Goal: Communication & Community: Answer question/provide support

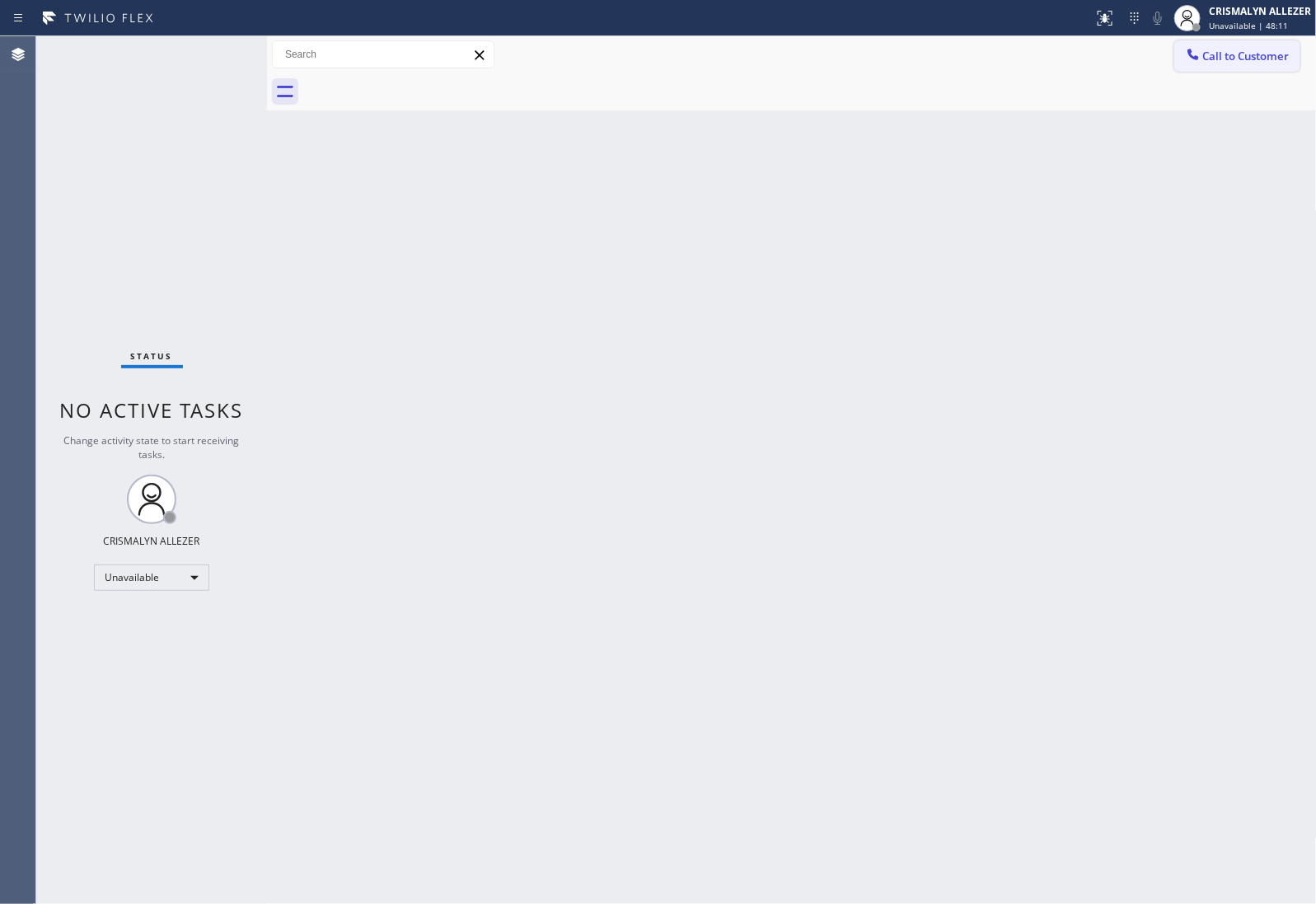
click at [1248, 57] on span "Call to Customer" at bounding box center [1246, 56] width 87 height 15
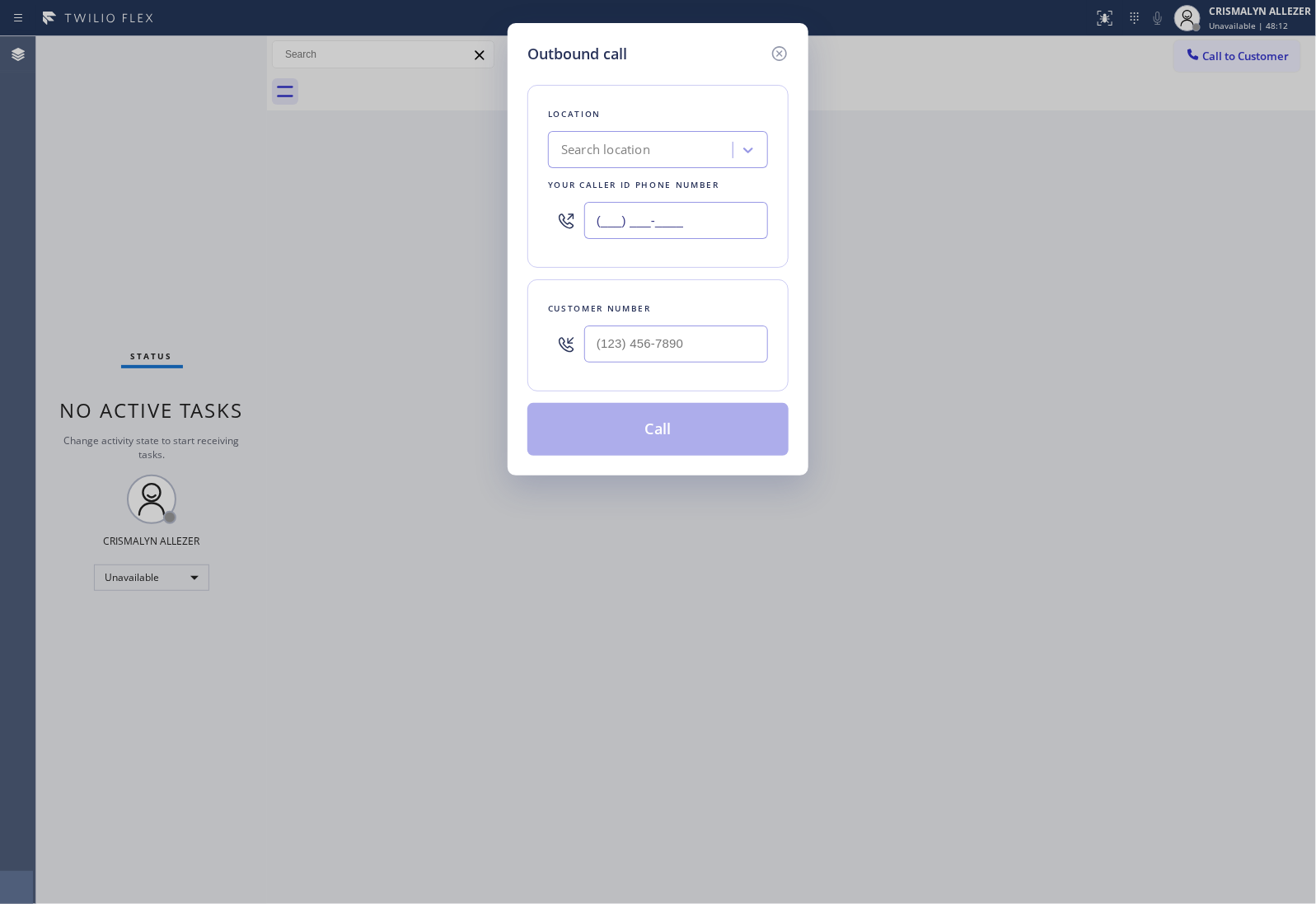
click at [706, 216] on input "(___) ___-____" at bounding box center [676, 220] width 184 height 37
paste input "855) 999-4417"
type input "[PHONE_NUMBER]"
click at [718, 360] on input "(___) ___-____" at bounding box center [676, 343] width 184 height 37
click at [715, 356] on input "(___) ___-____" at bounding box center [676, 343] width 184 height 37
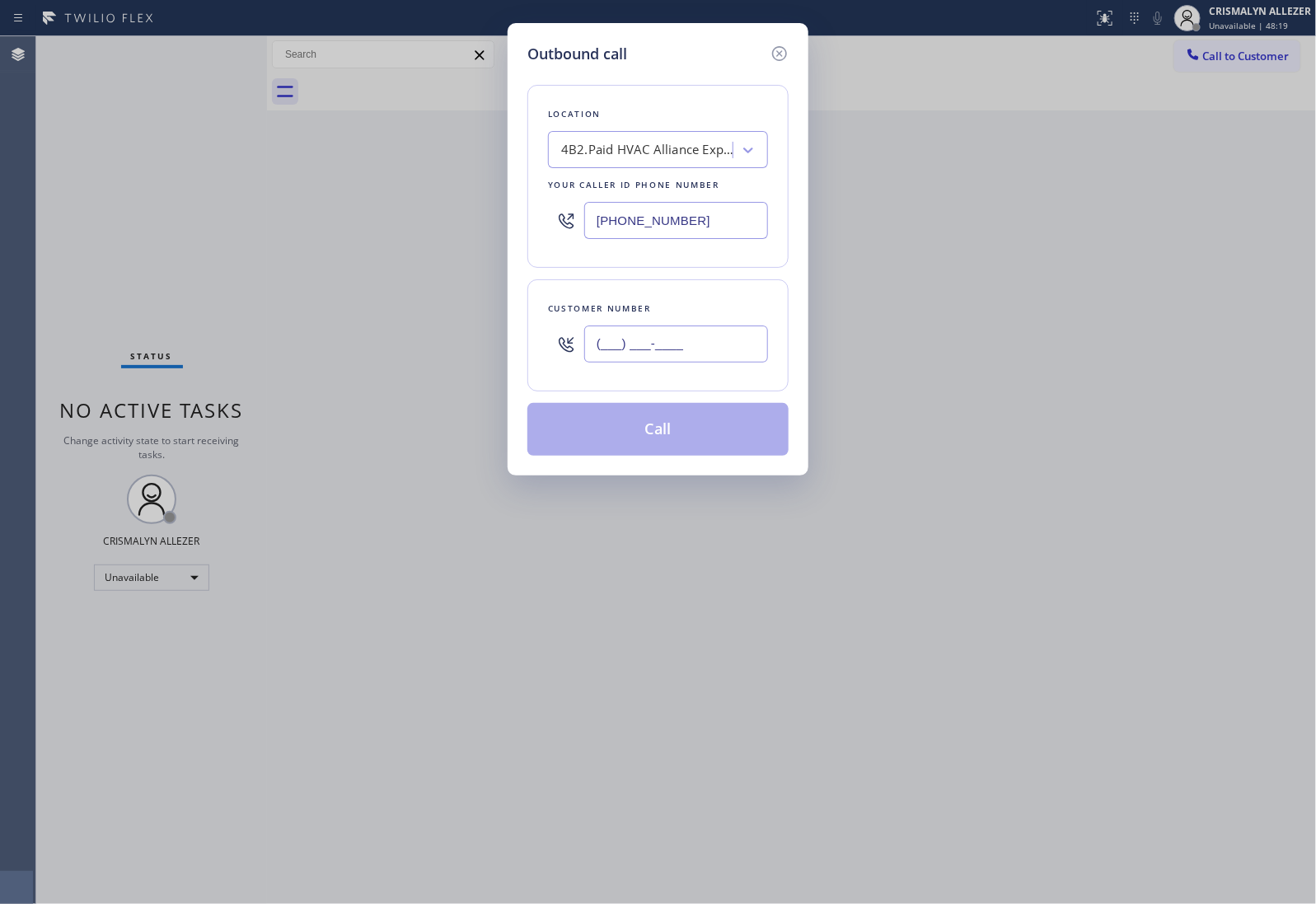
paste input "text"
drag, startPoint x: 715, startPoint y: 339, endPoint x: 431, endPoint y: 340, distance: 284.0
click at [434, 340] on div "Outbound call Location 4B2.Paid HVAC Alliance Expert Your caller id phone numbe…" at bounding box center [658, 452] width 1316 height 904
paste input "661) 200-8862"
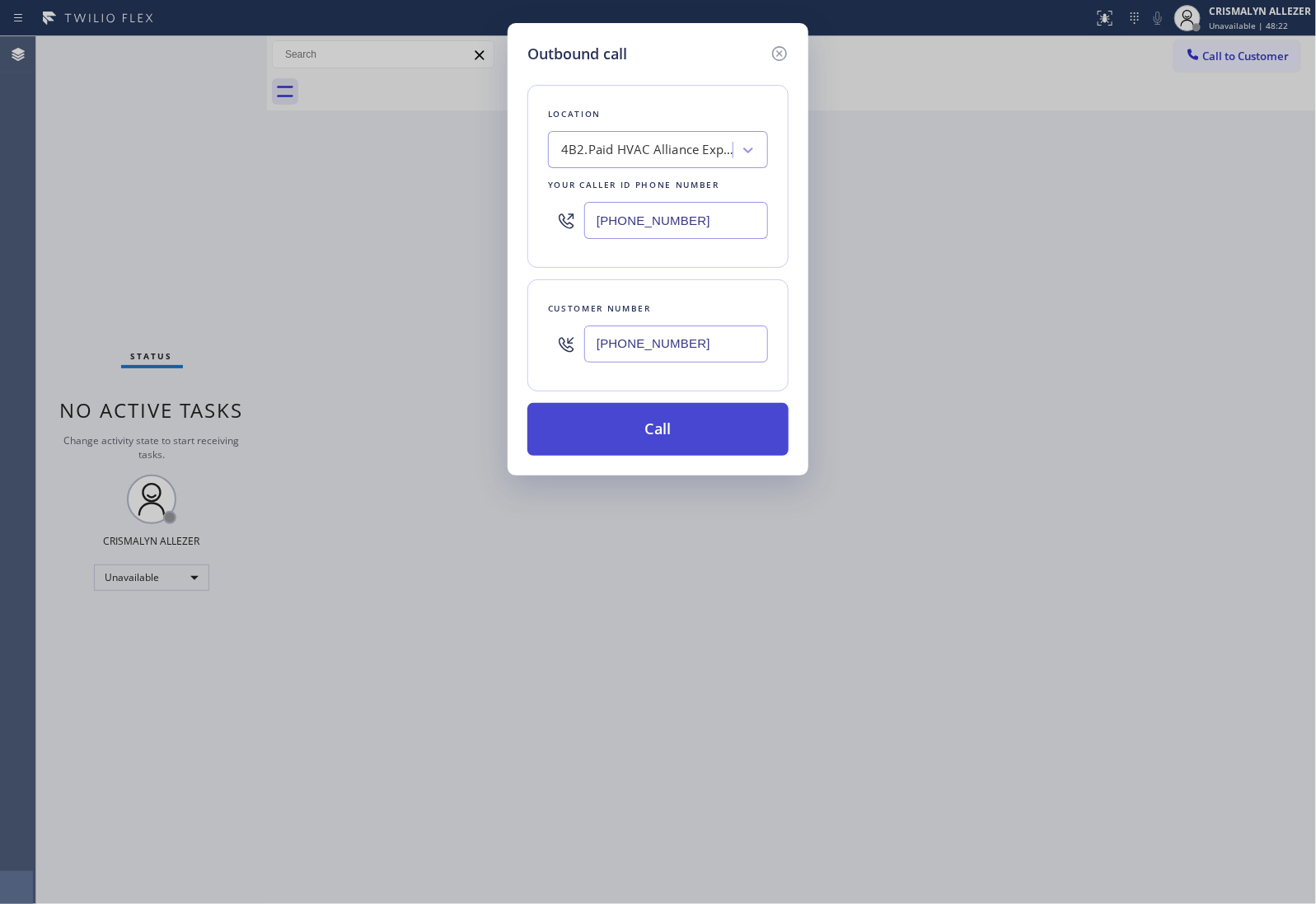
type input "[PHONE_NUMBER]"
click at [676, 426] on button "Call" at bounding box center [658, 429] width 261 height 52
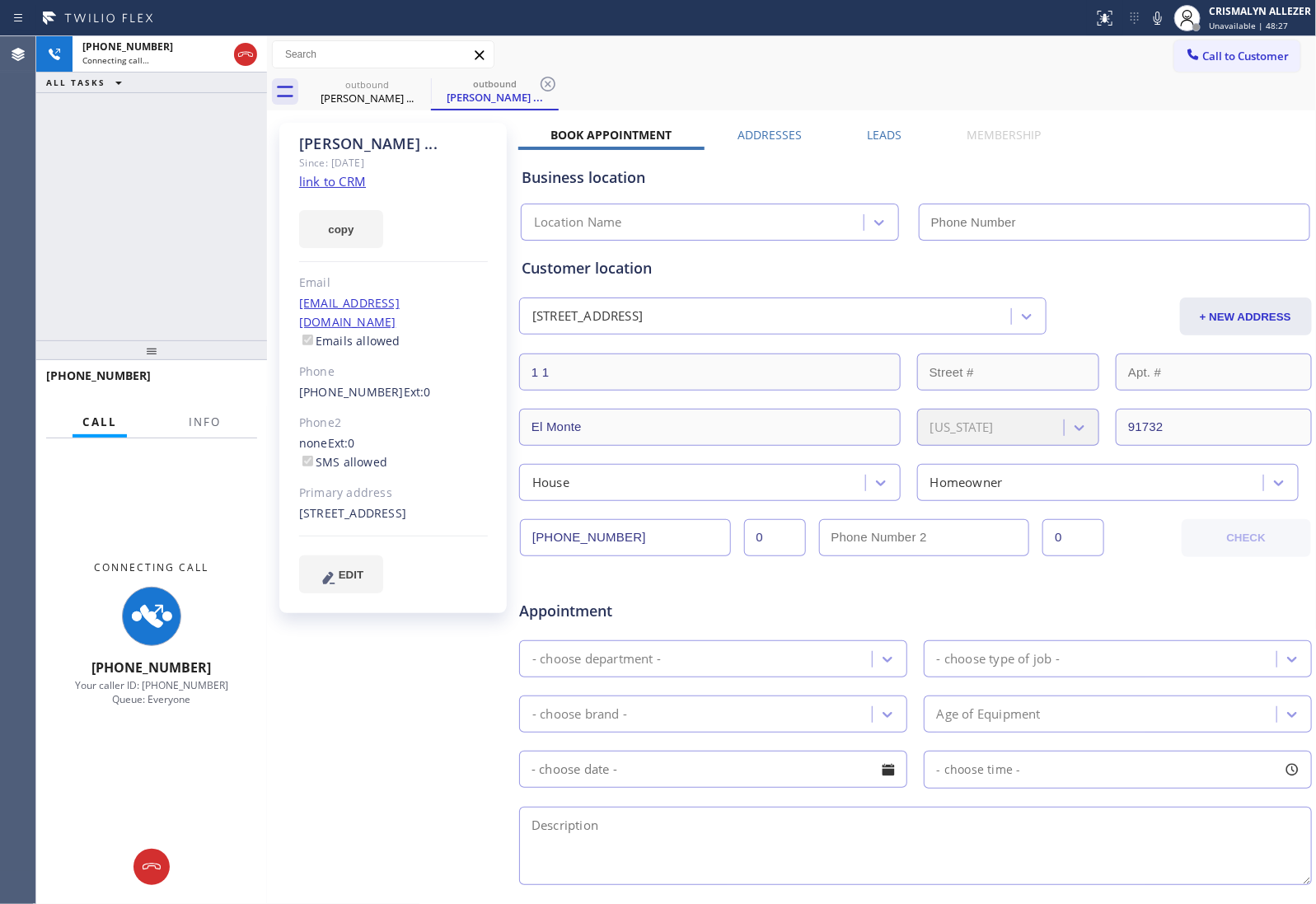
type input "[PHONE_NUMBER]"
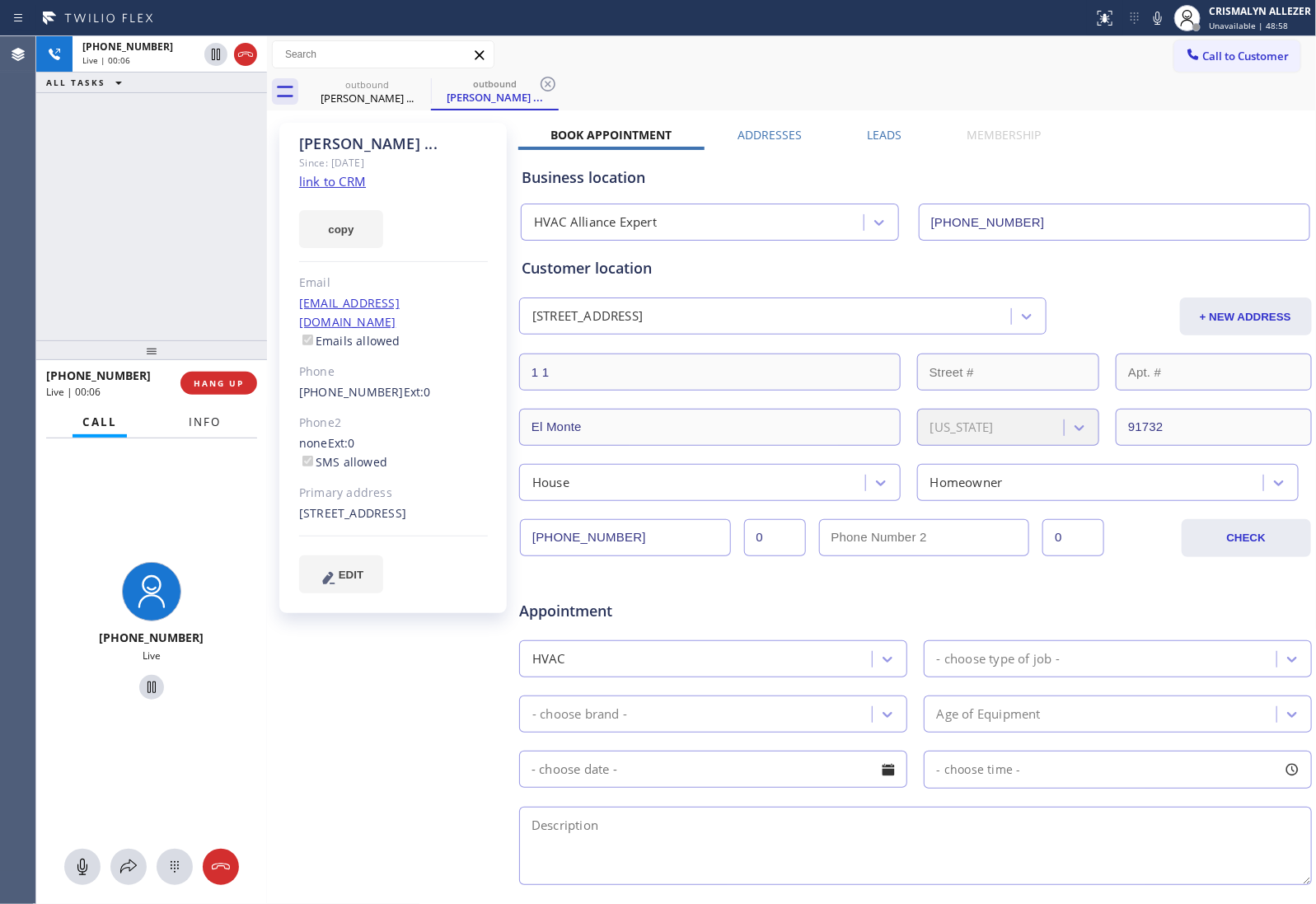
click at [210, 424] on span "Info" at bounding box center [205, 422] width 32 height 15
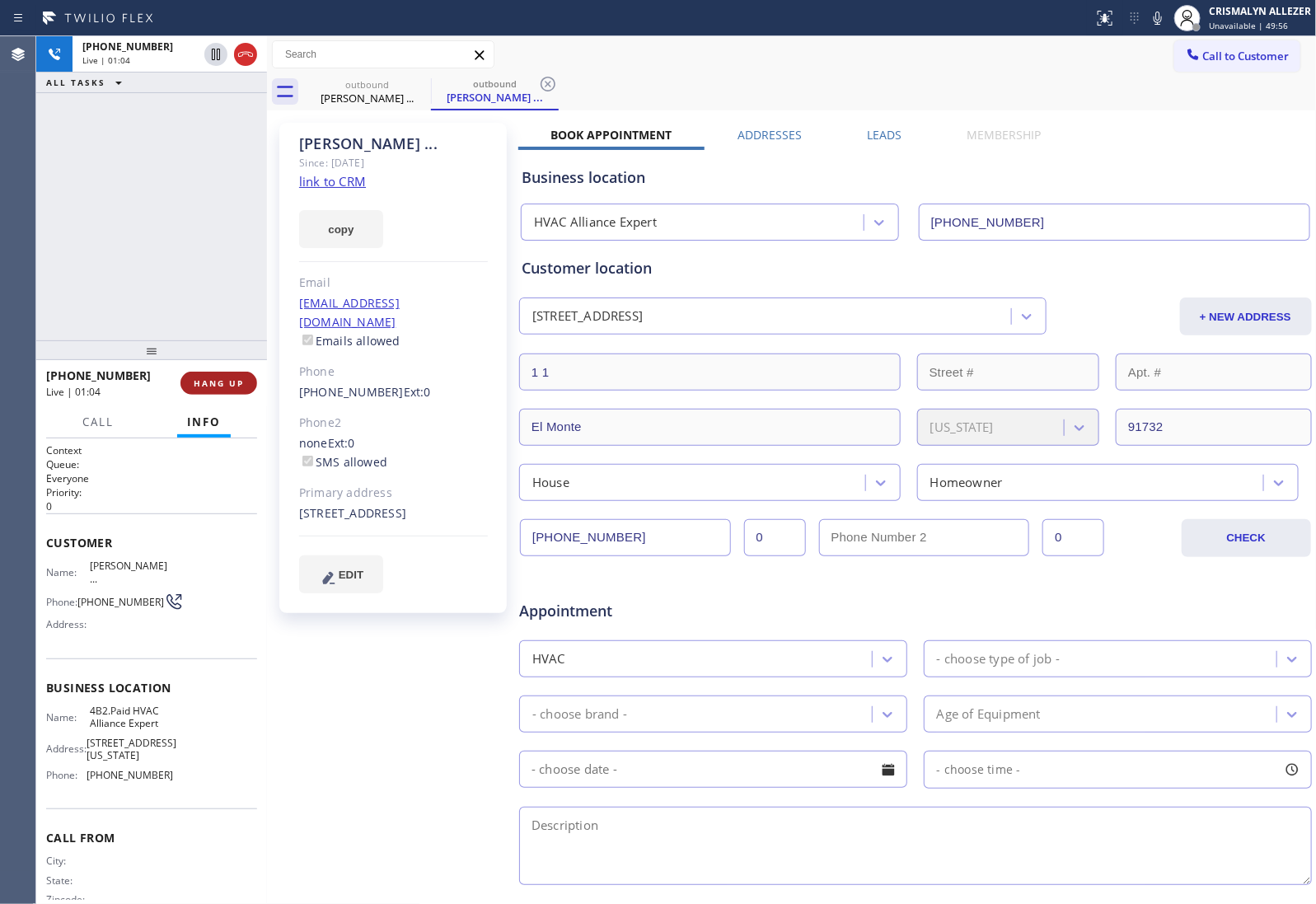
click at [216, 385] on span "HANG UP" at bounding box center [218, 383] width 51 height 11
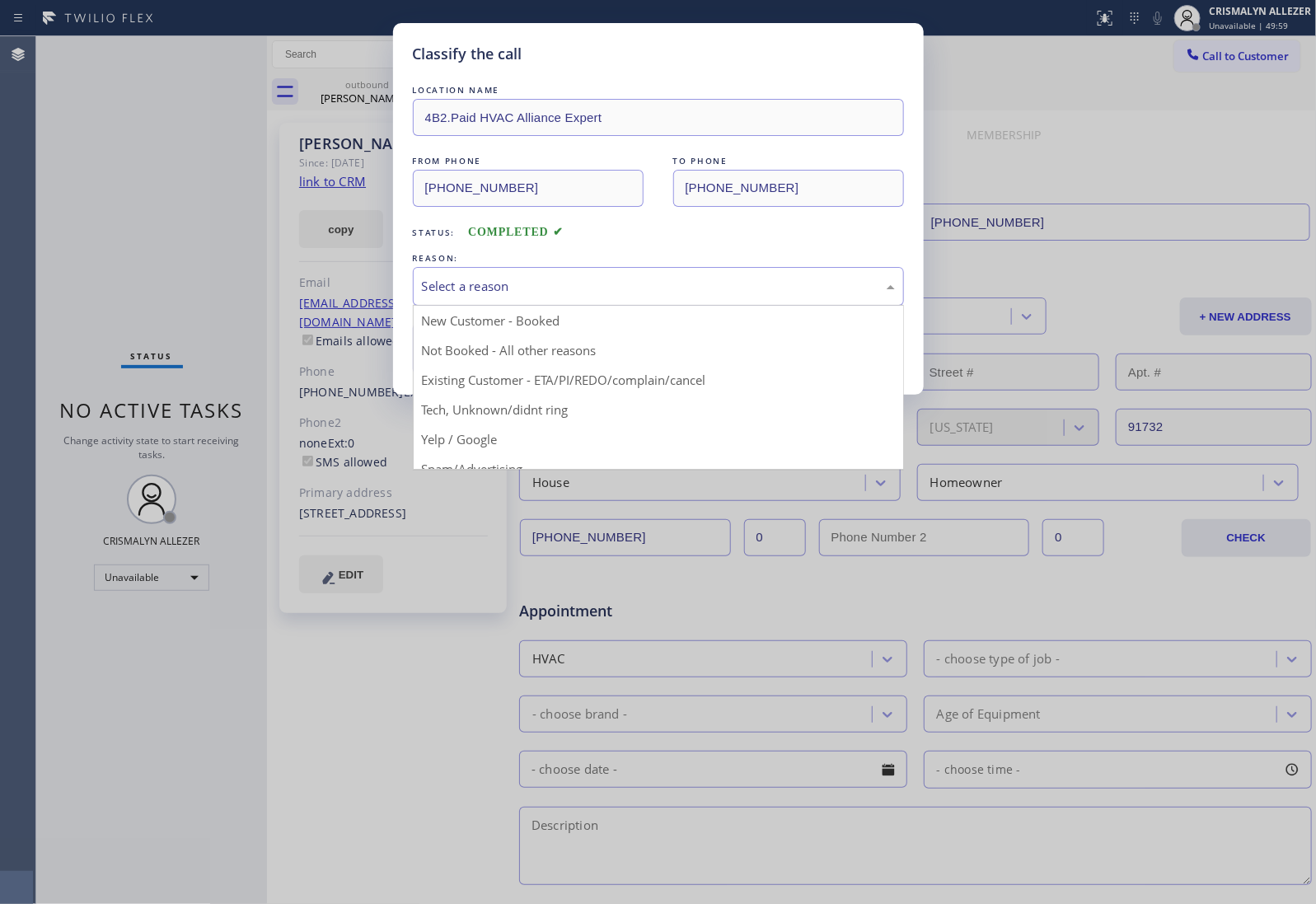
click at [627, 290] on div "Select a reason" at bounding box center [658, 286] width 473 height 19
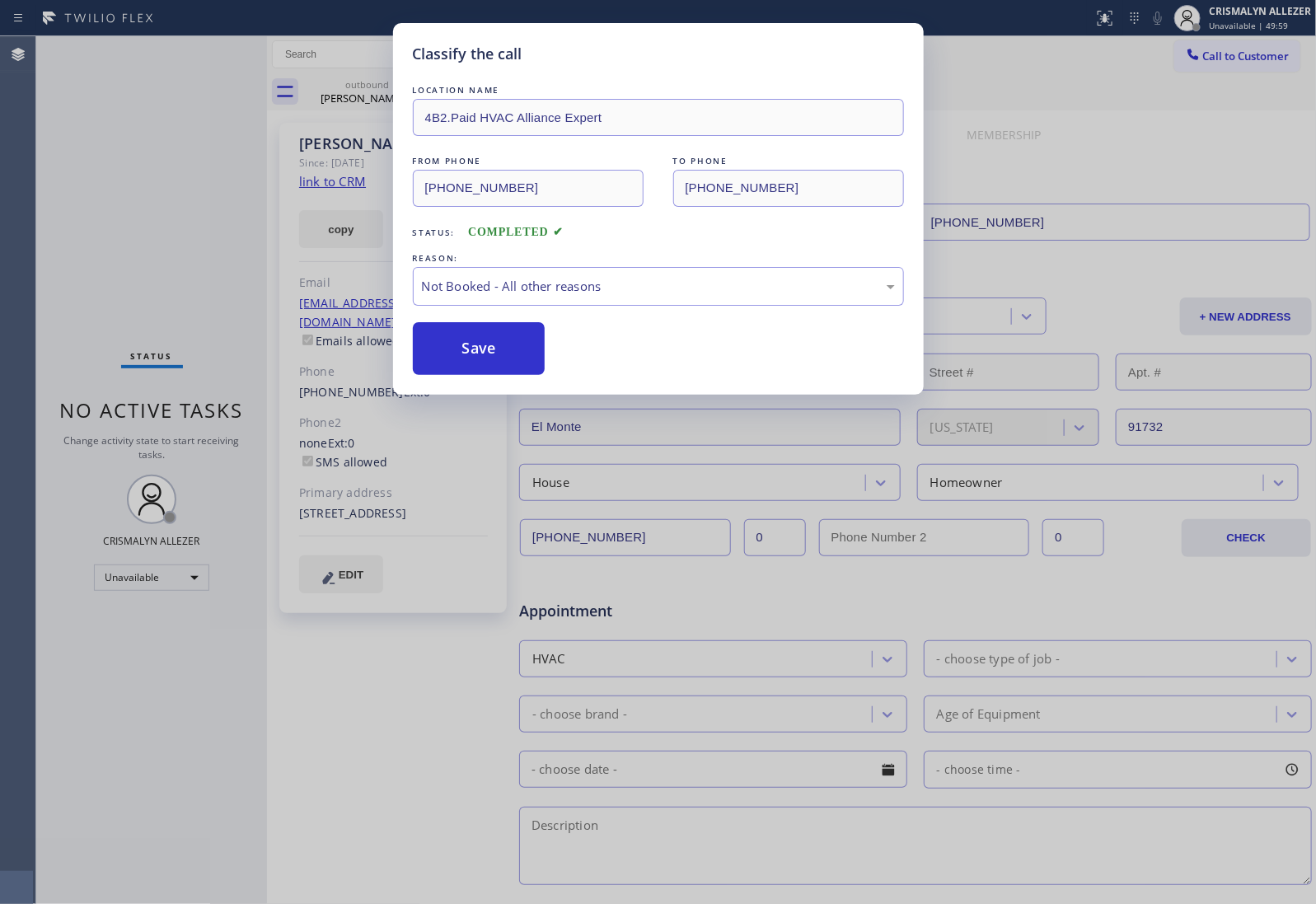
click at [488, 348] on button "Save" at bounding box center [479, 348] width 133 height 52
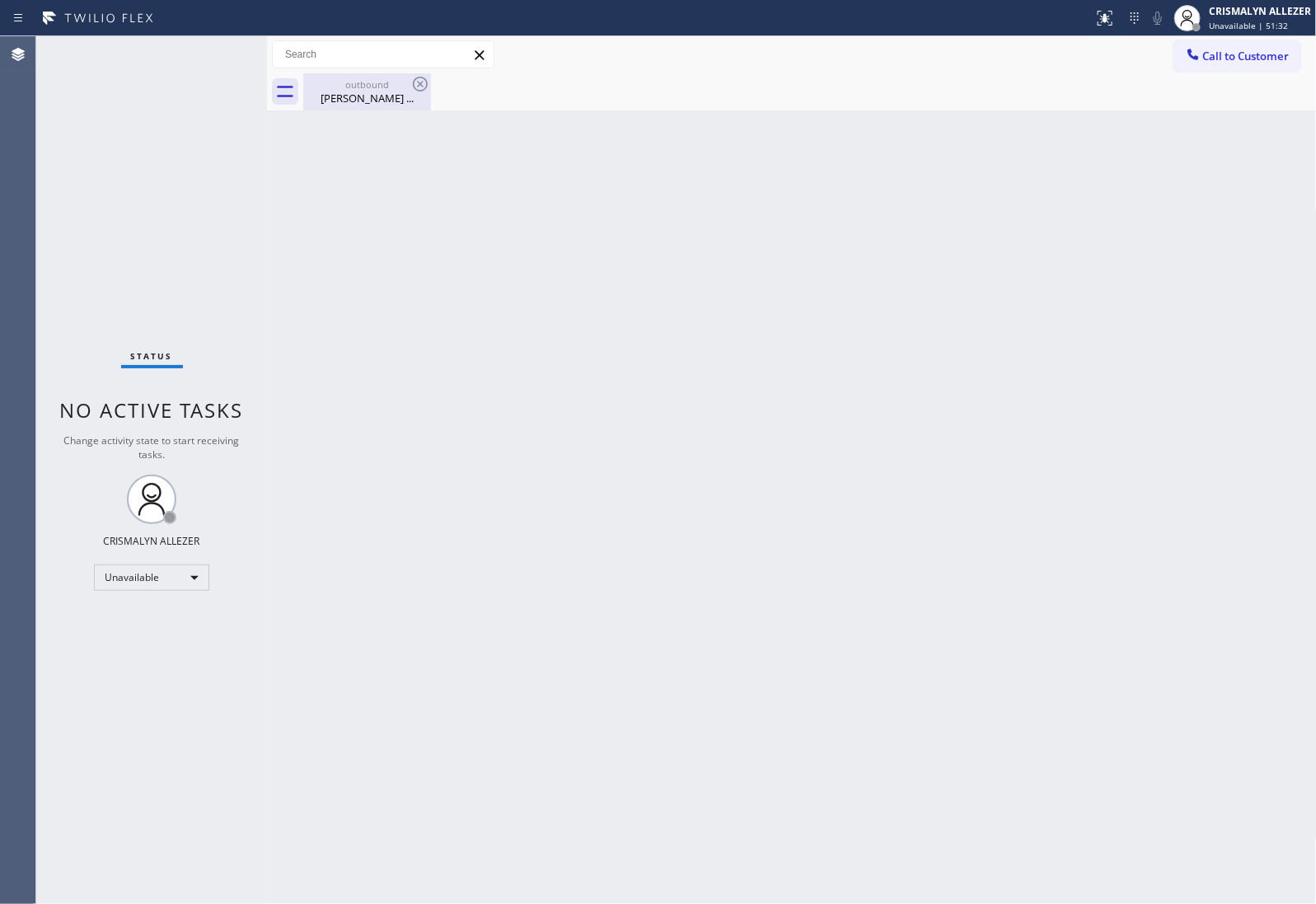
drag, startPoint x: 353, startPoint y: 85, endPoint x: 401, endPoint y: 100, distance: 50.3
click at [360, 92] on div "outbound [PERSON_NAME] ..." at bounding box center [367, 92] width 124 height 37
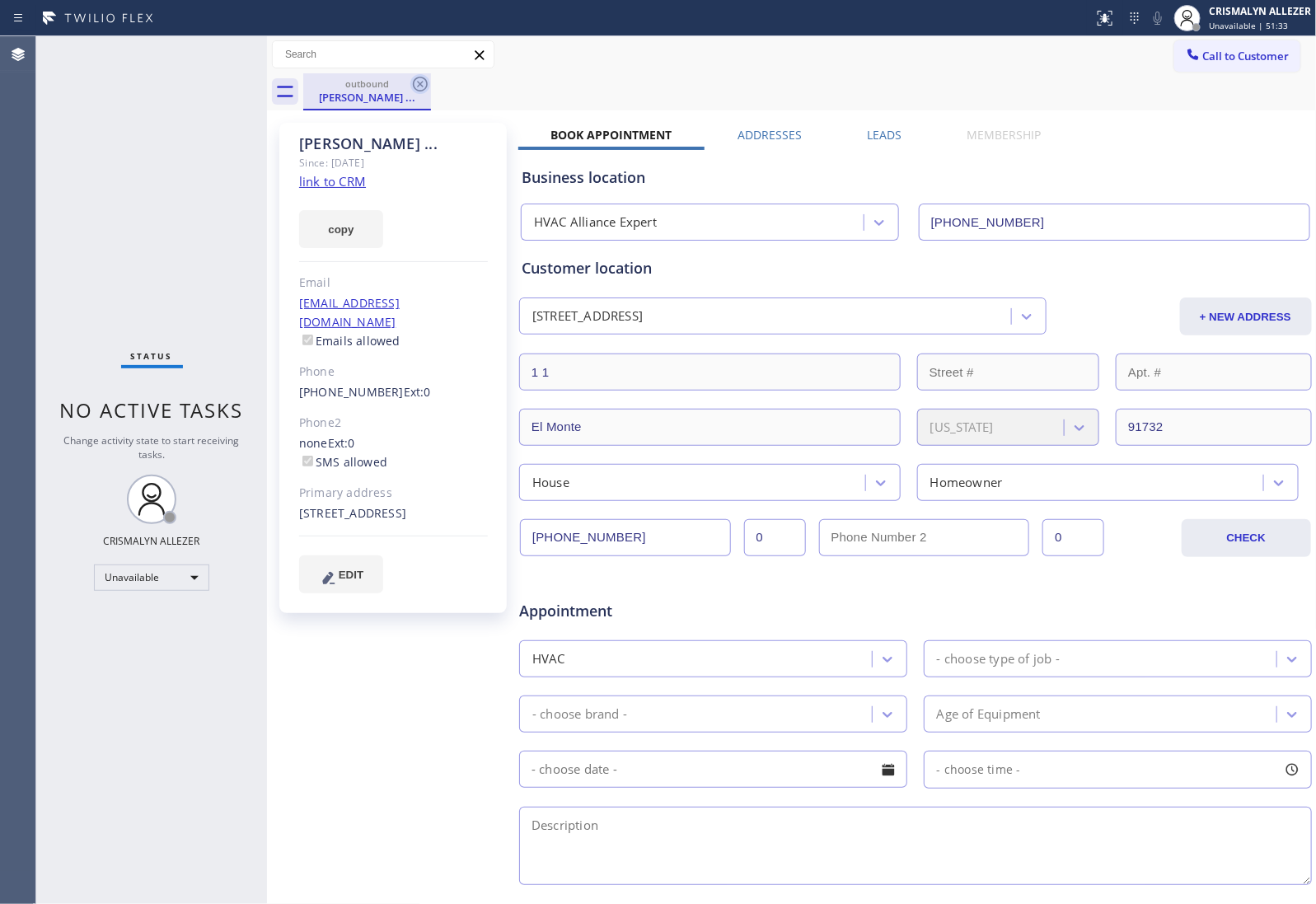
click at [419, 83] on icon at bounding box center [421, 84] width 15 height 15
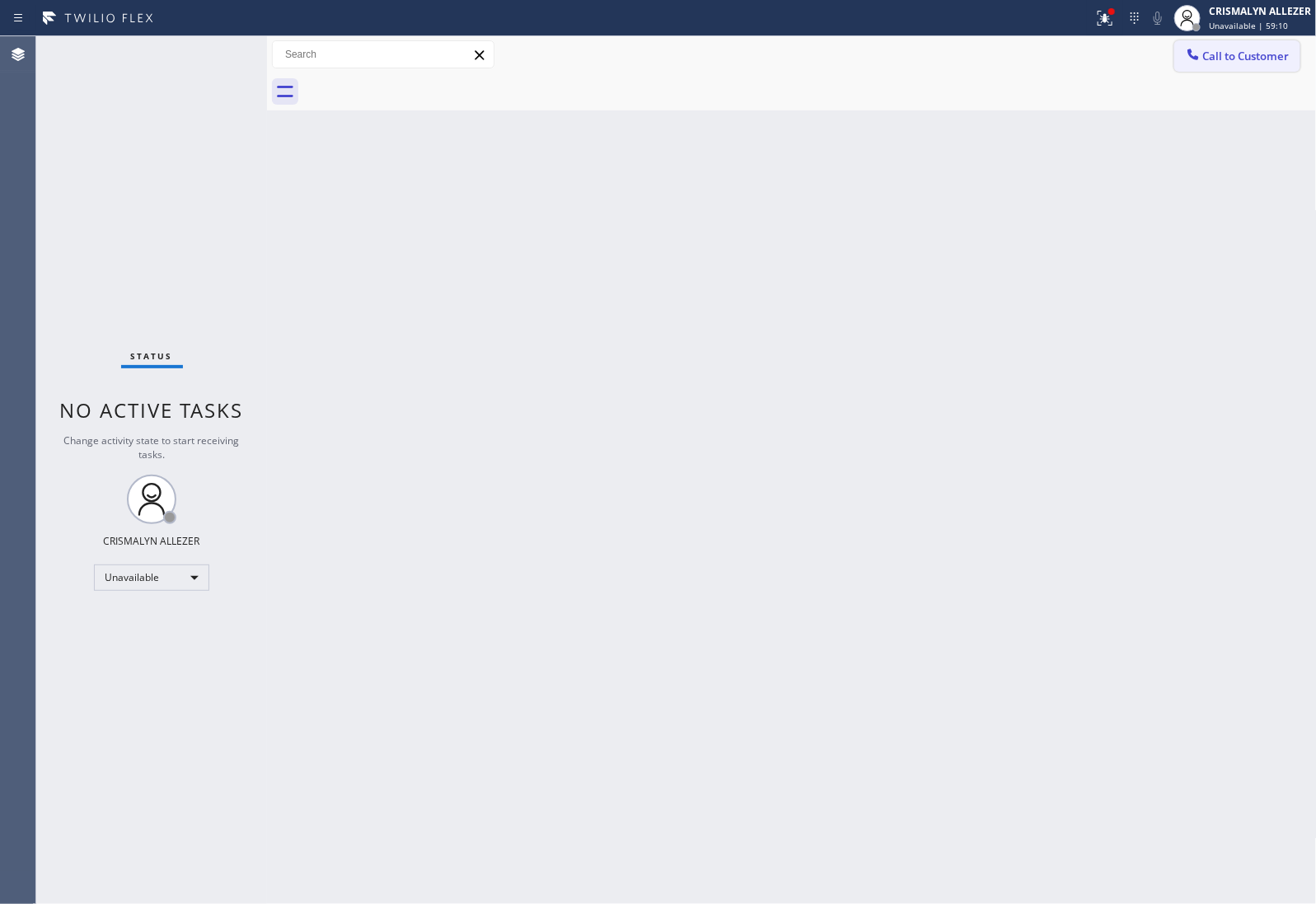
click at [1228, 66] on button "Call to Customer" at bounding box center [1237, 55] width 126 height 31
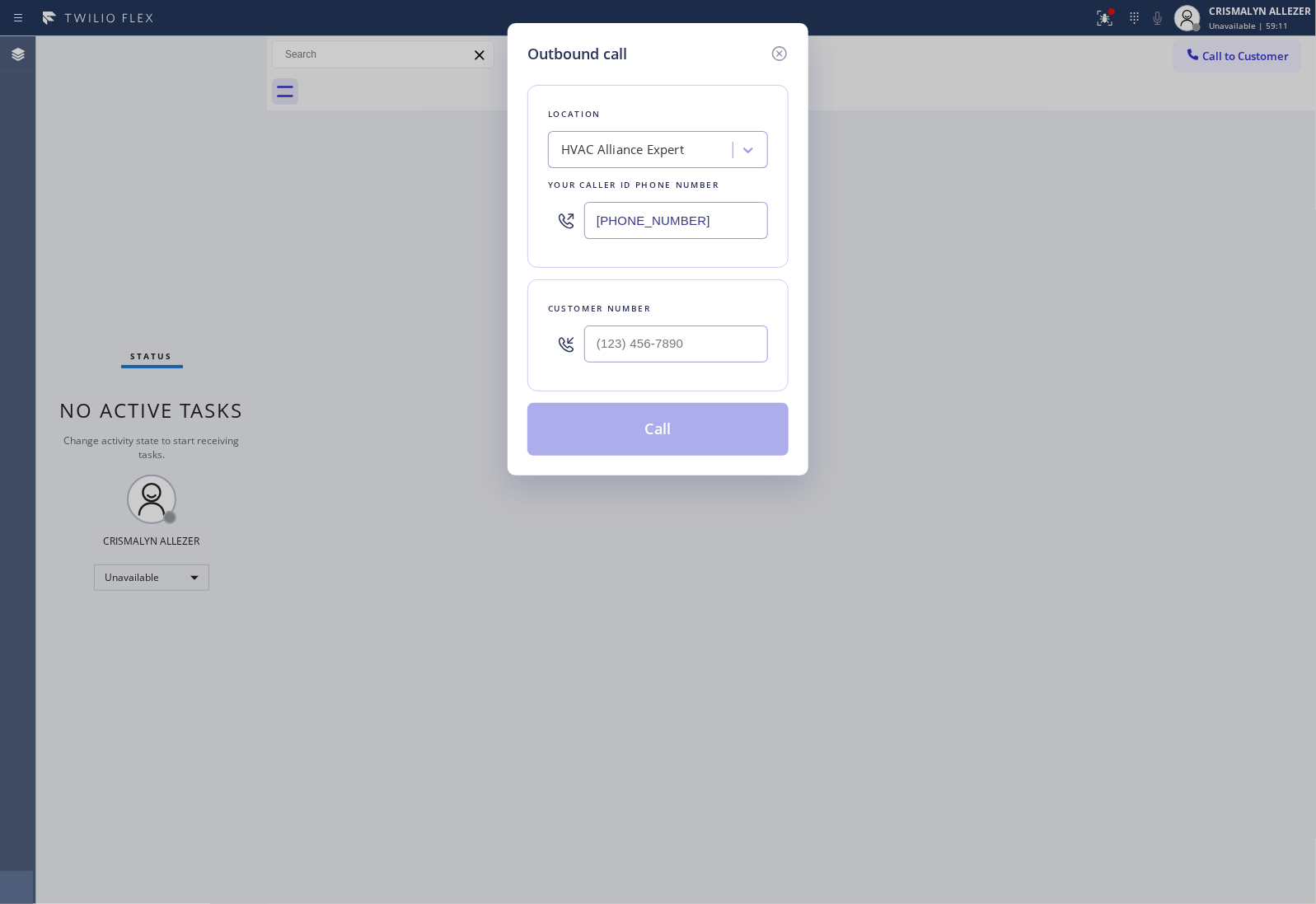
drag, startPoint x: 755, startPoint y: 219, endPoint x: 428, endPoint y: 213, distance: 327.1
click at [428, 213] on div "Outbound call Location HVAC Alliance Expert Your caller id phone number [PHONE_…" at bounding box center [658, 452] width 1316 height 904
paste input "18) 798-3325"
type input "[PHONE_NUMBER]"
click at [658, 351] on input "(___) ___-____" at bounding box center [676, 343] width 184 height 37
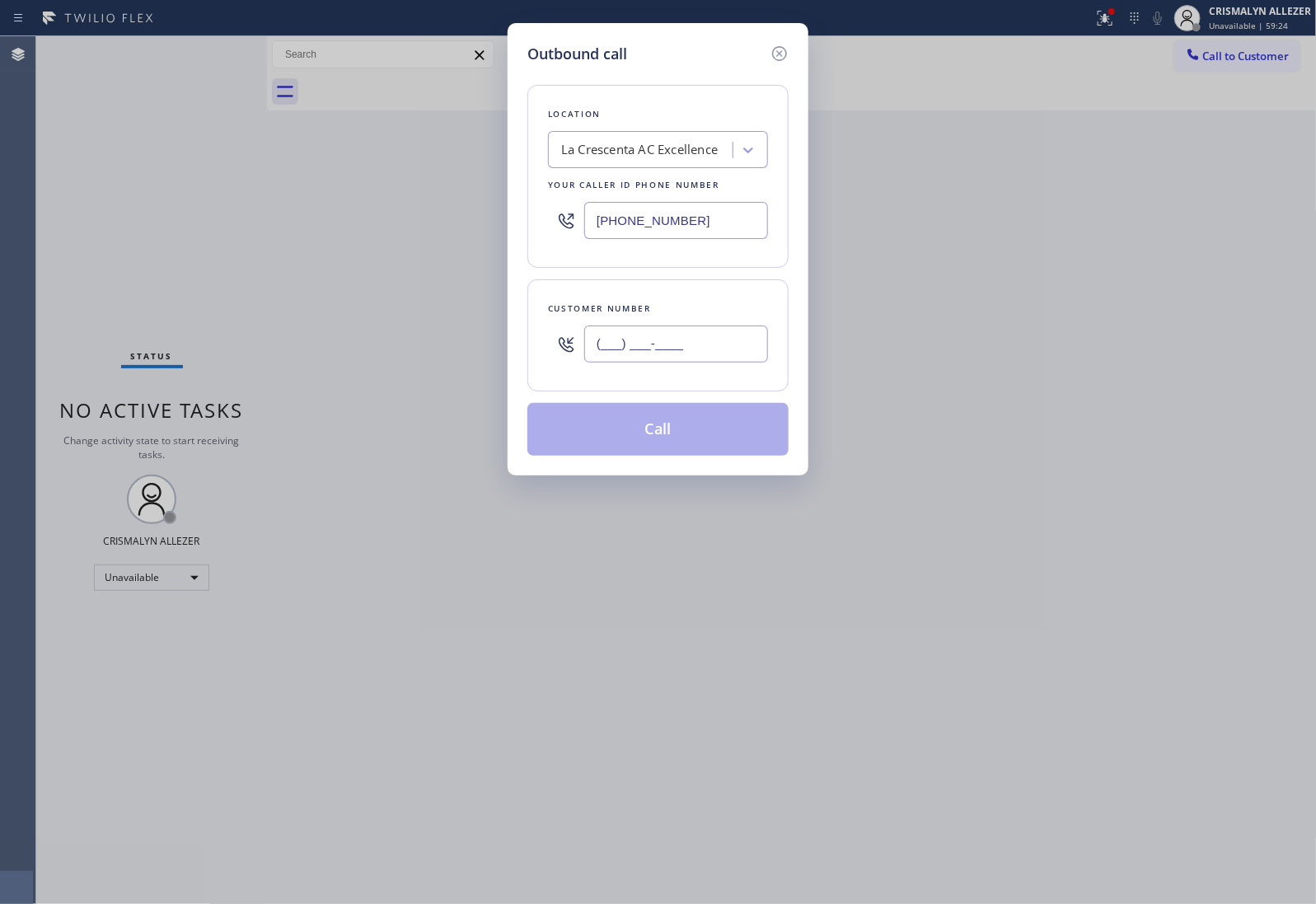
paste input "818) 660-3514"
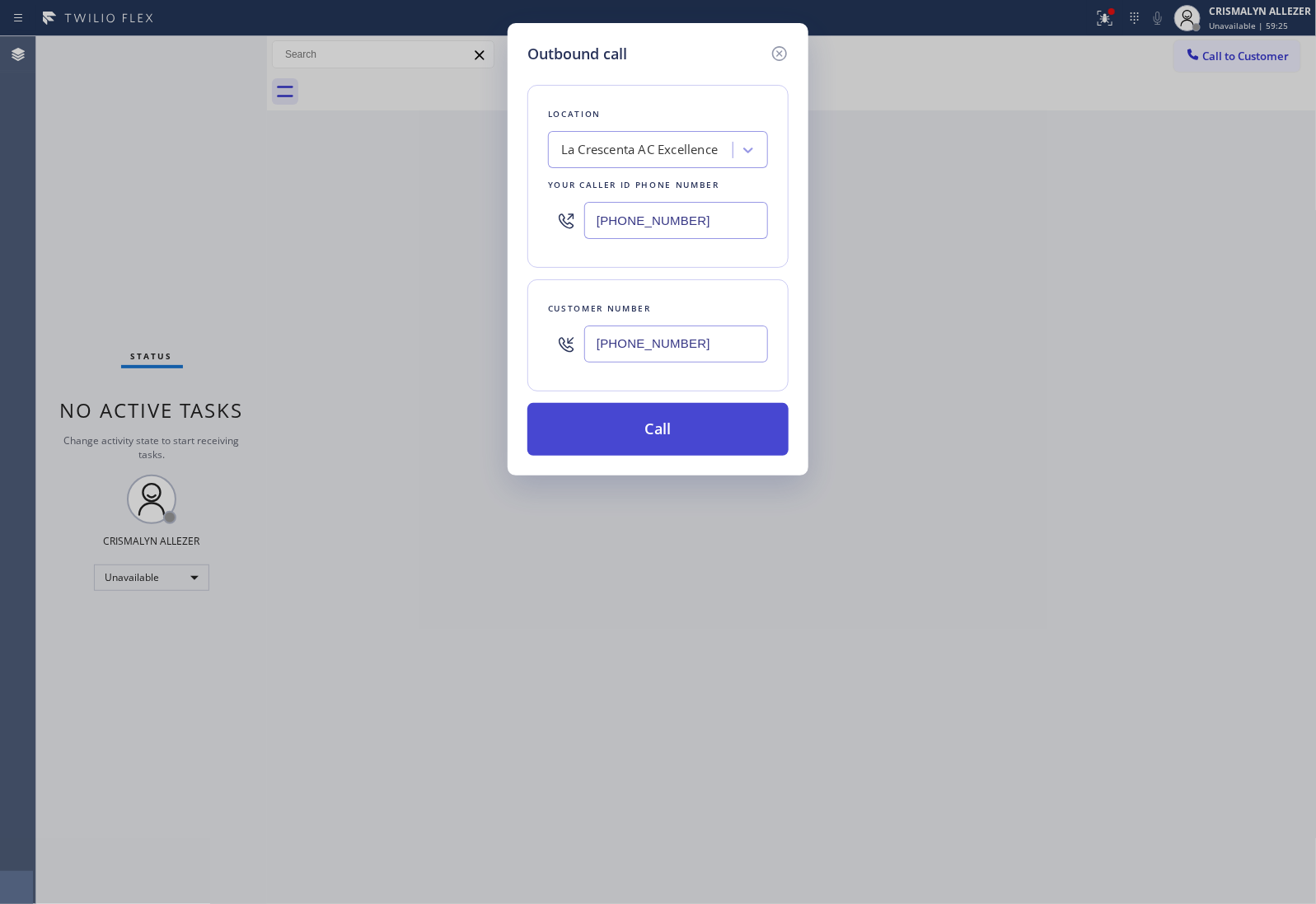
type input "[PHONE_NUMBER]"
click at [661, 434] on button "Call" at bounding box center [658, 429] width 261 height 52
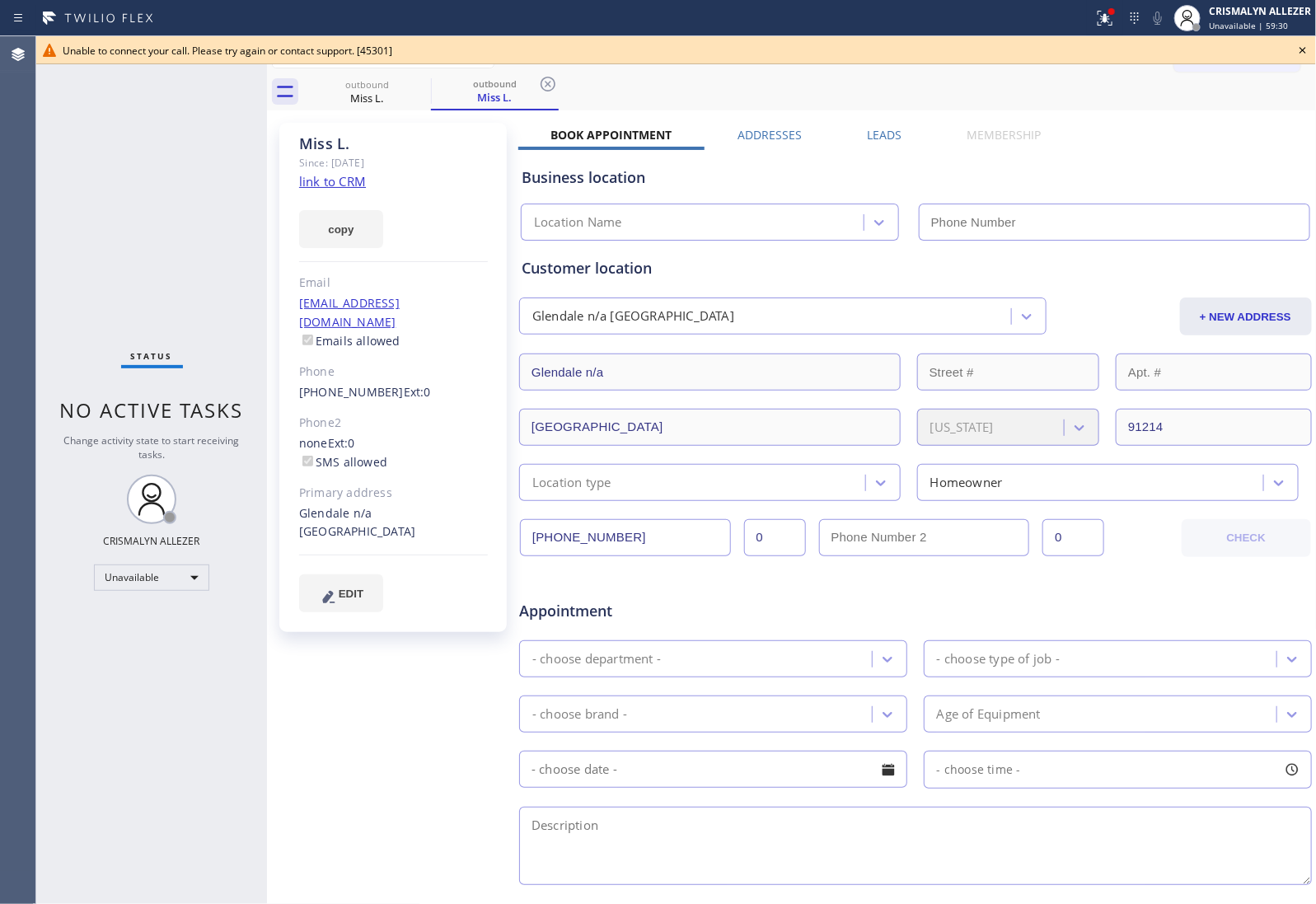
type input "[PHONE_NUMBER]"
click at [1305, 51] on icon at bounding box center [1303, 50] width 20 height 20
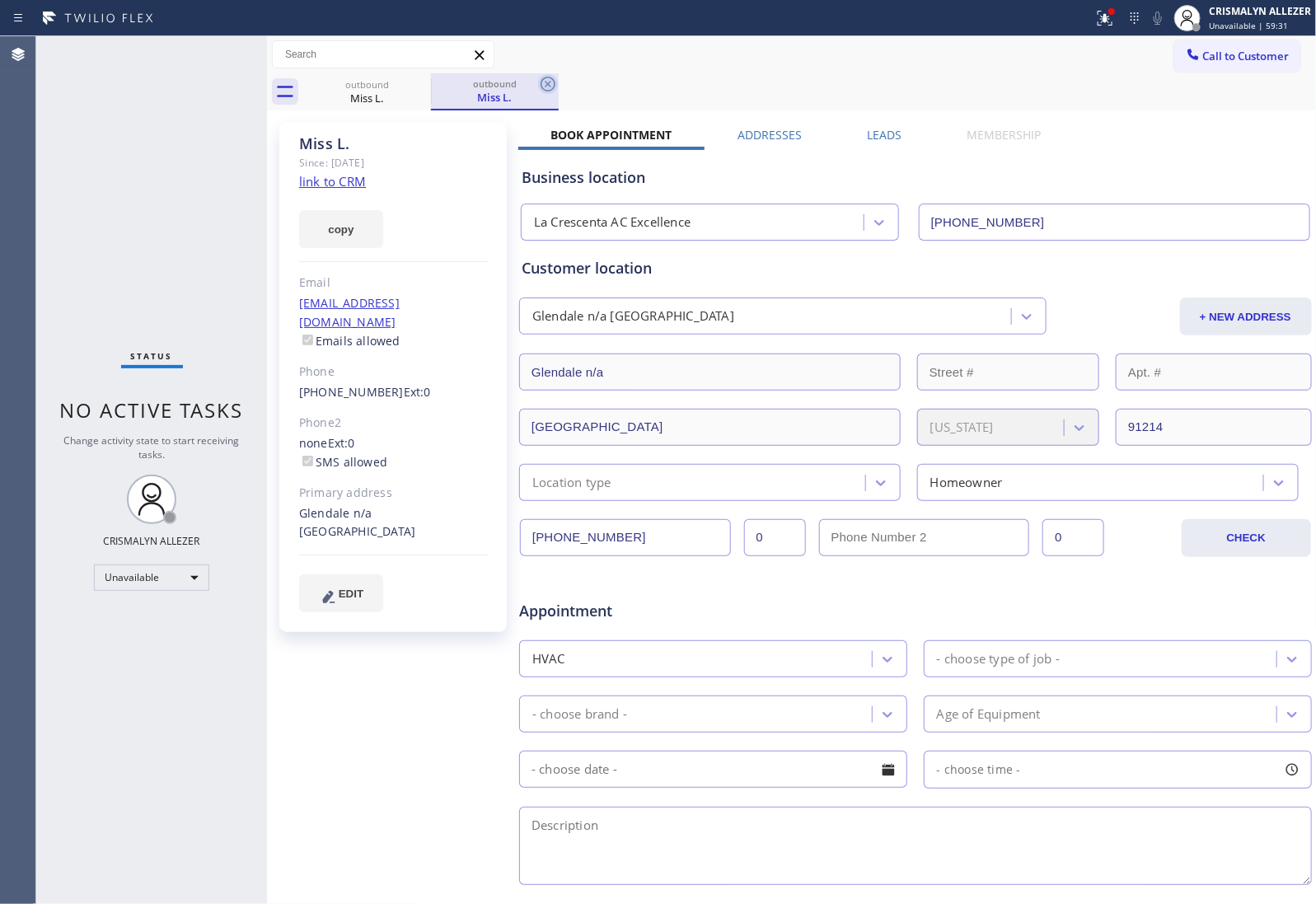
click at [546, 87] on icon at bounding box center [547, 84] width 20 height 20
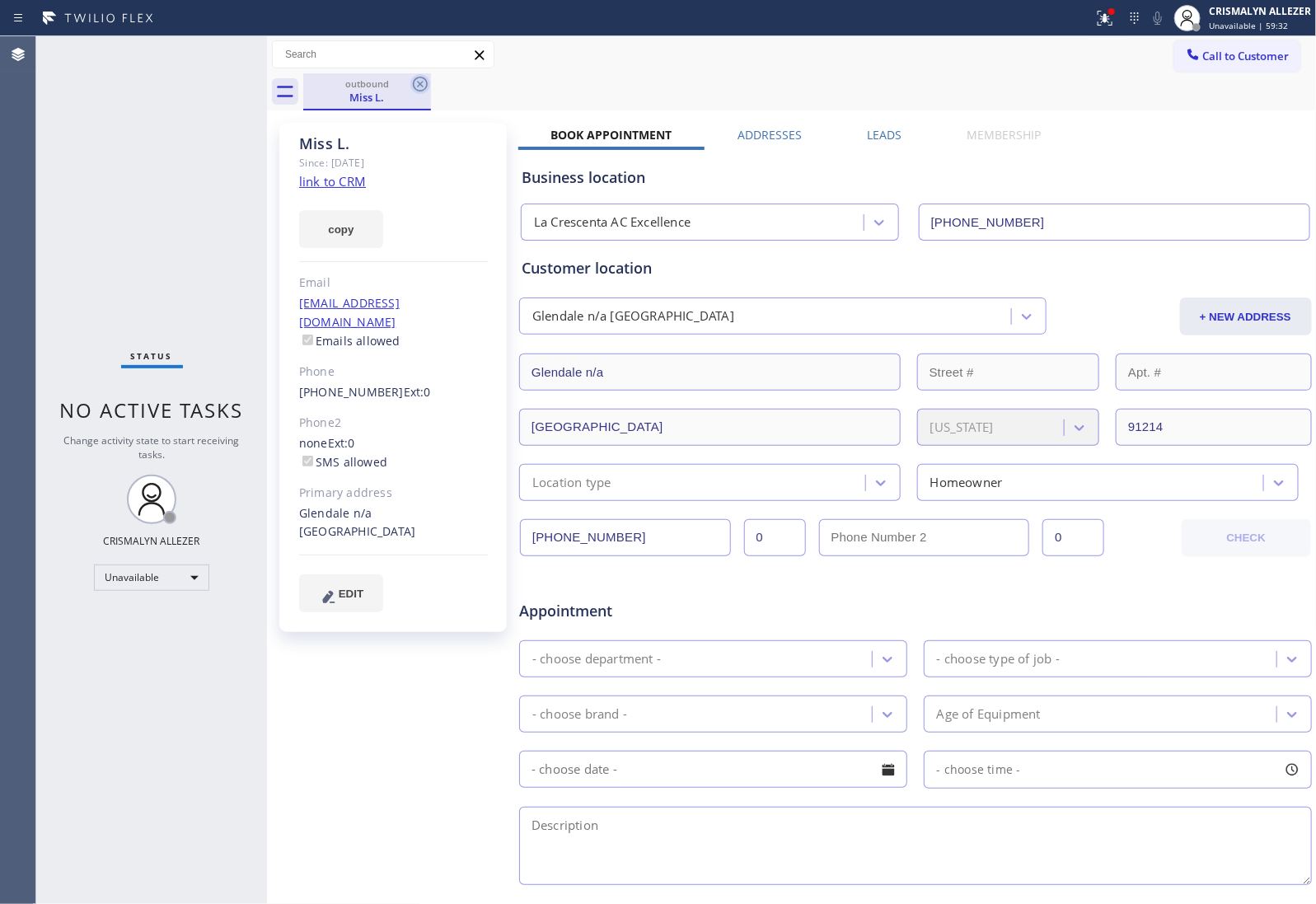
click at [422, 80] on icon at bounding box center [420, 84] width 20 height 20
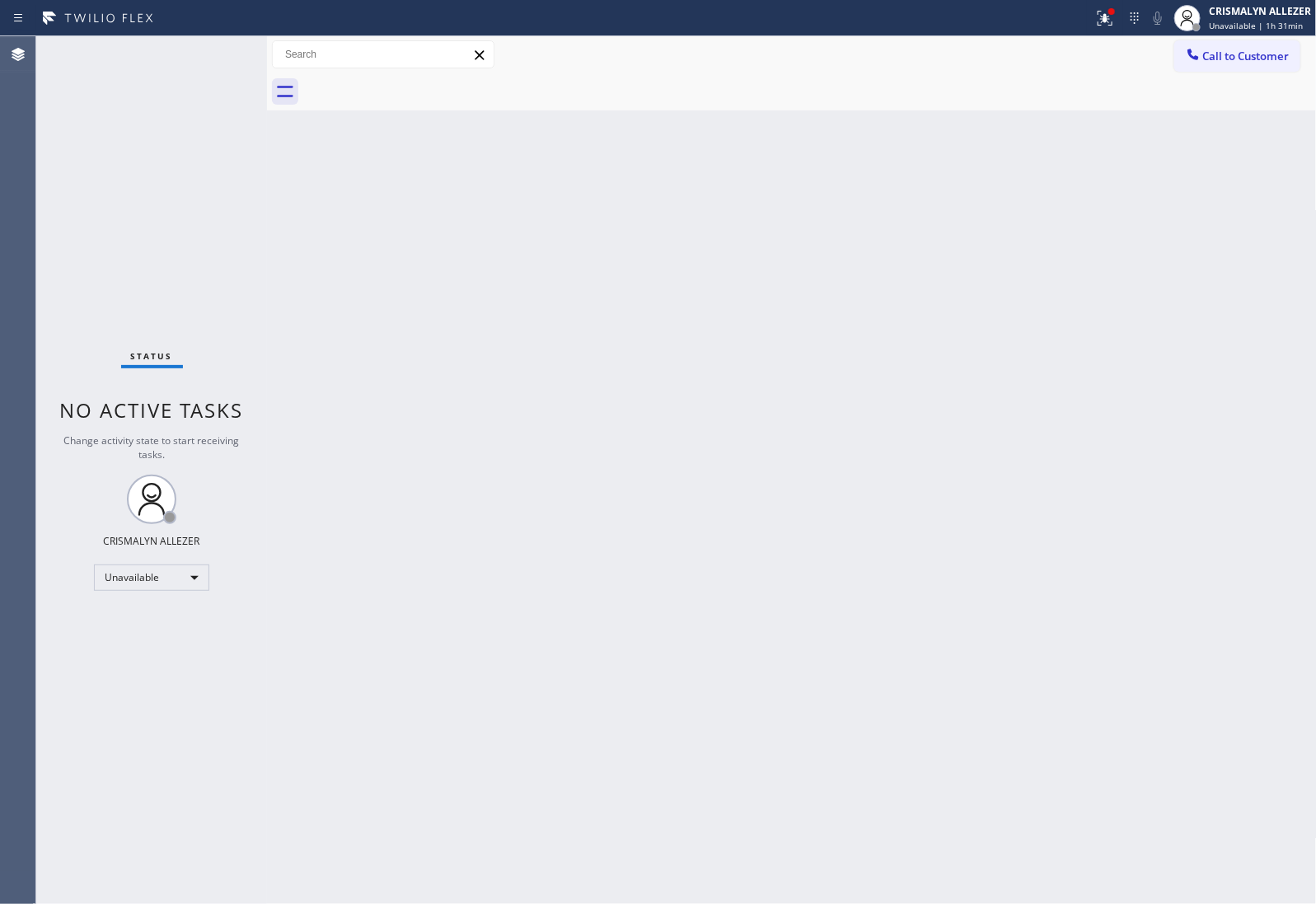
click at [649, 285] on div "Back to Dashboard Change Sender ID Customers Technicians Select a contact Outbo…" at bounding box center [792, 470] width 1050 height 868
click at [1250, 54] on span "Call to Customer" at bounding box center [1246, 56] width 87 height 15
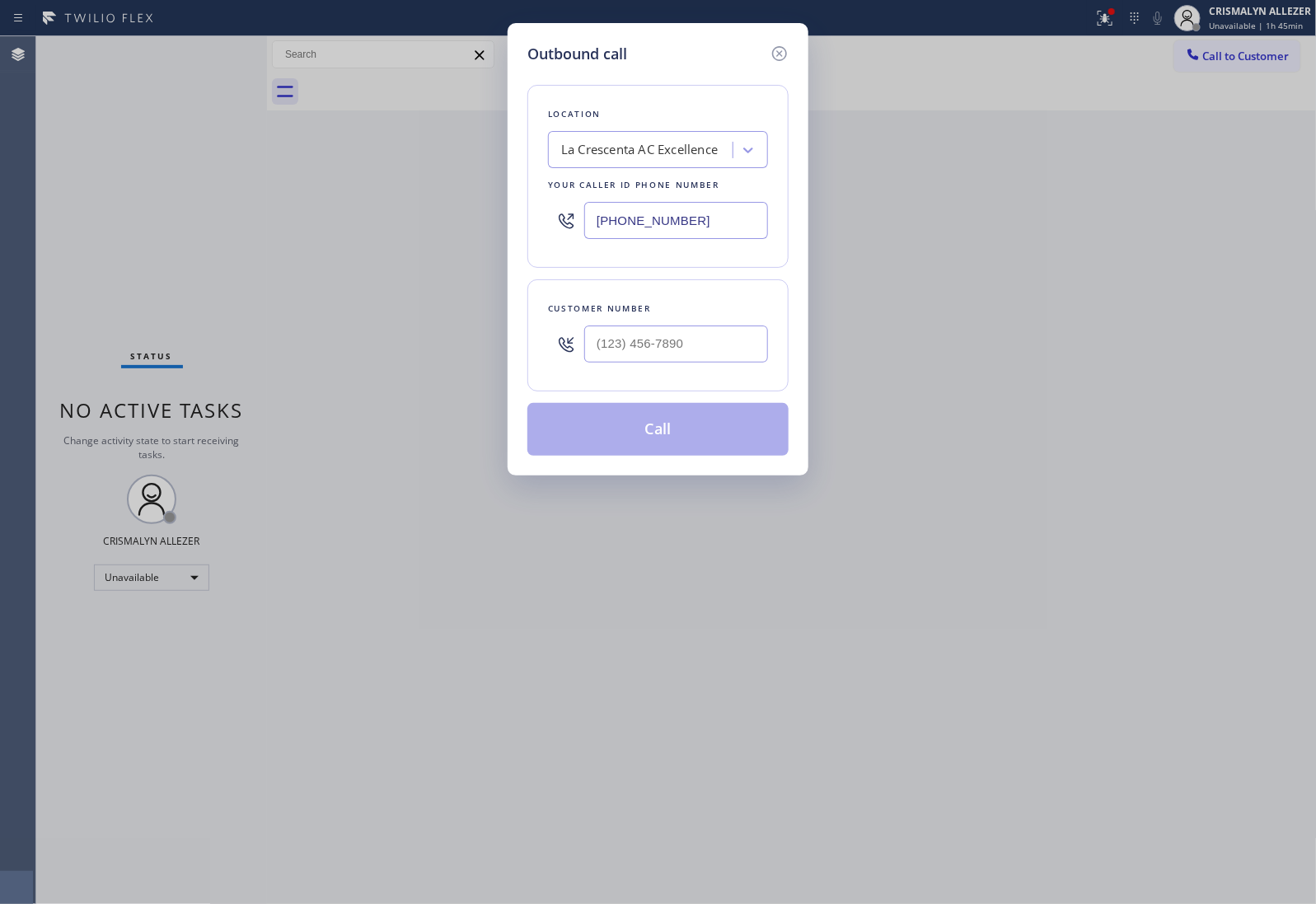
drag, startPoint x: 726, startPoint y: 222, endPoint x: 373, endPoint y: 210, distance: 353.2
click at [375, 210] on div "Outbound call Location [GEOGRAPHIC_DATA] AC Excellence Your caller id phone num…" at bounding box center [658, 452] width 1316 height 904
paste input "58) 800-3094"
type input "[PHONE_NUMBER]"
click at [690, 352] on input "(___) ___-____" at bounding box center [676, 343] width 184 height 37
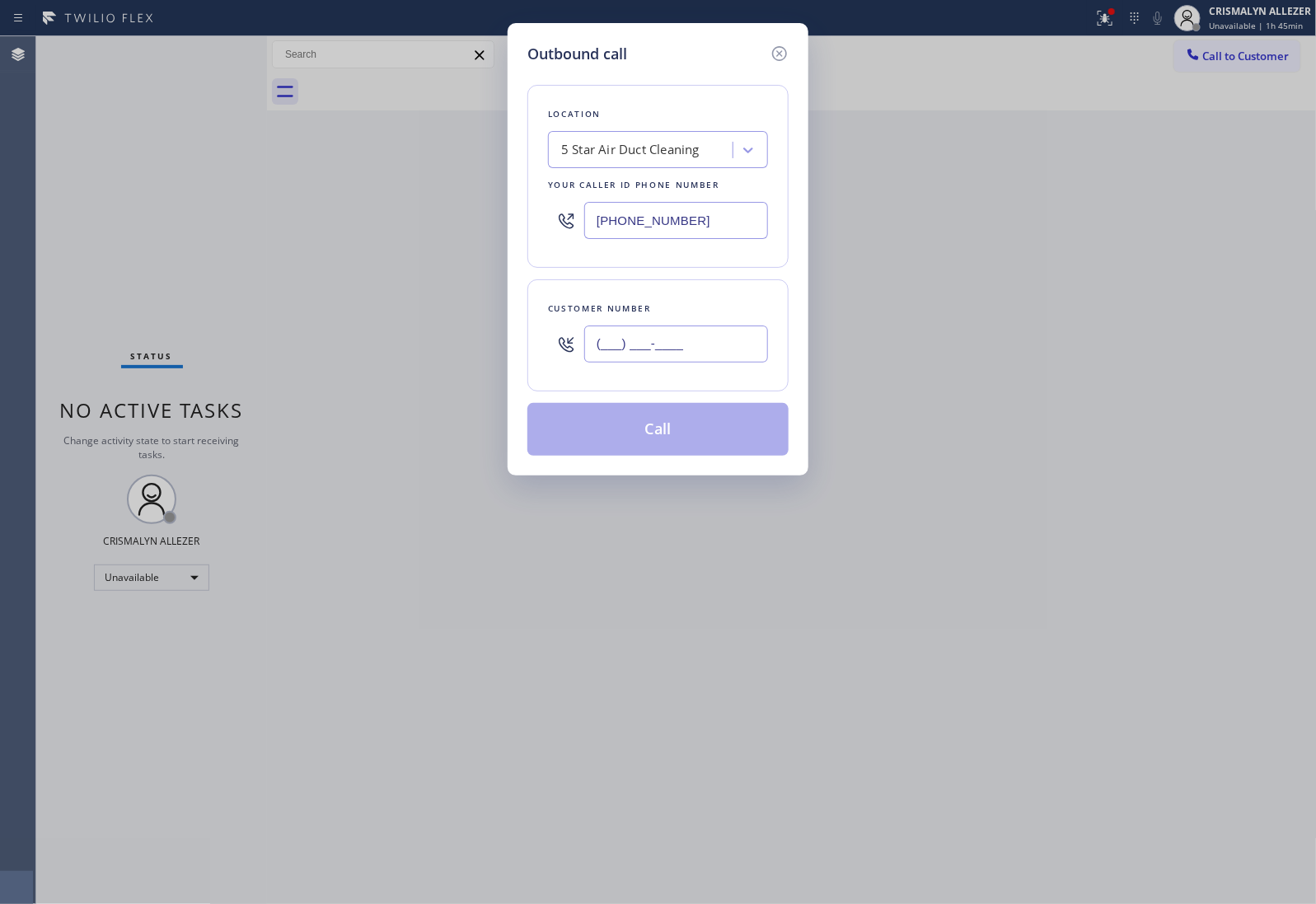
paste input "714) 767-1284"
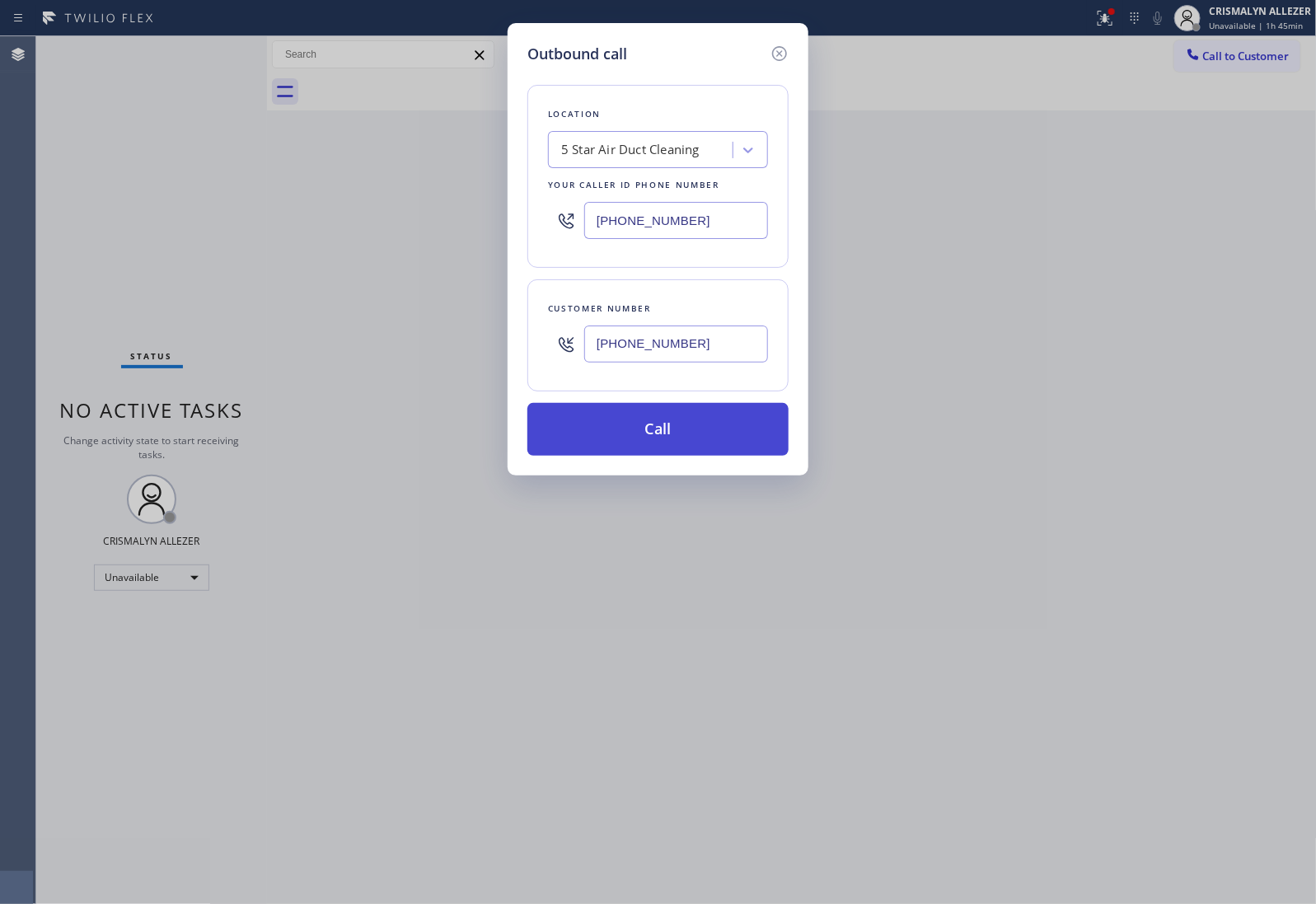
type input "[PHONE_NUMBER]"
click at [668, 438] on button "Call" at bounding box center [658, 429] width 261 height 52
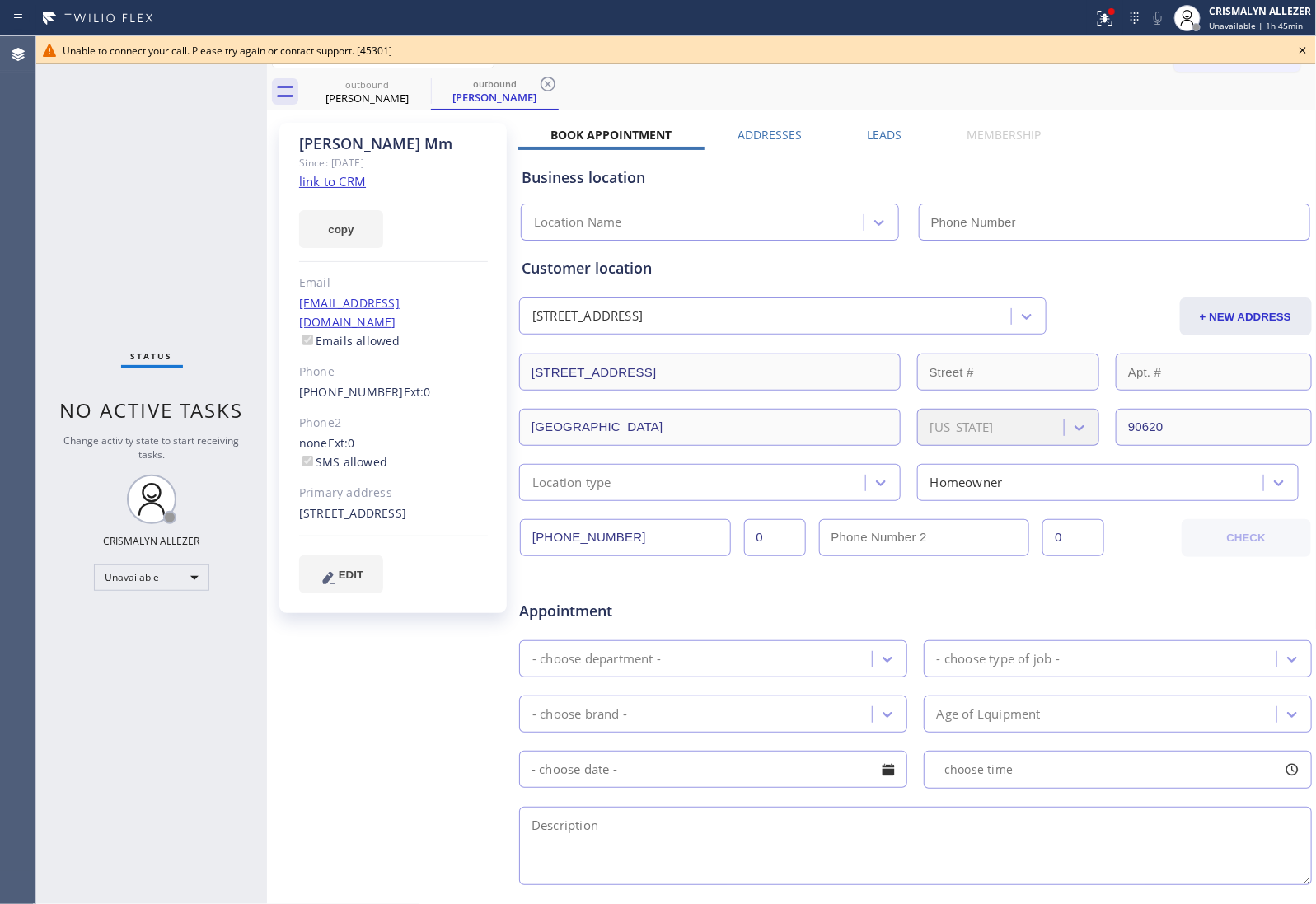
type input "[PHONE_NUMBER]"
click at [1304, 50] on icon at bounding box center [1303, 50] width 20 height 20
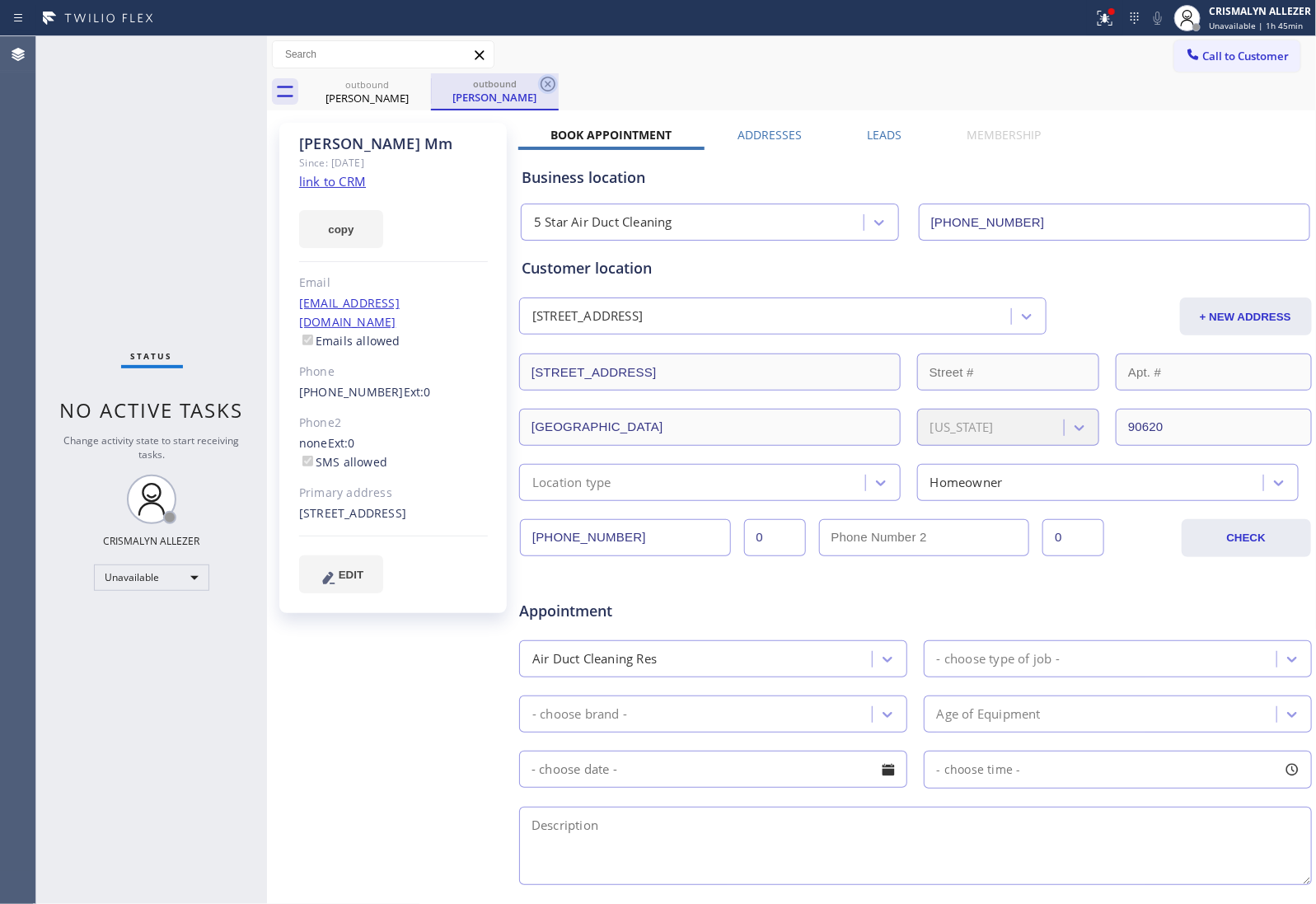
click at [548, 80] on icon at bounding box center [547, 84] width 20 height 20
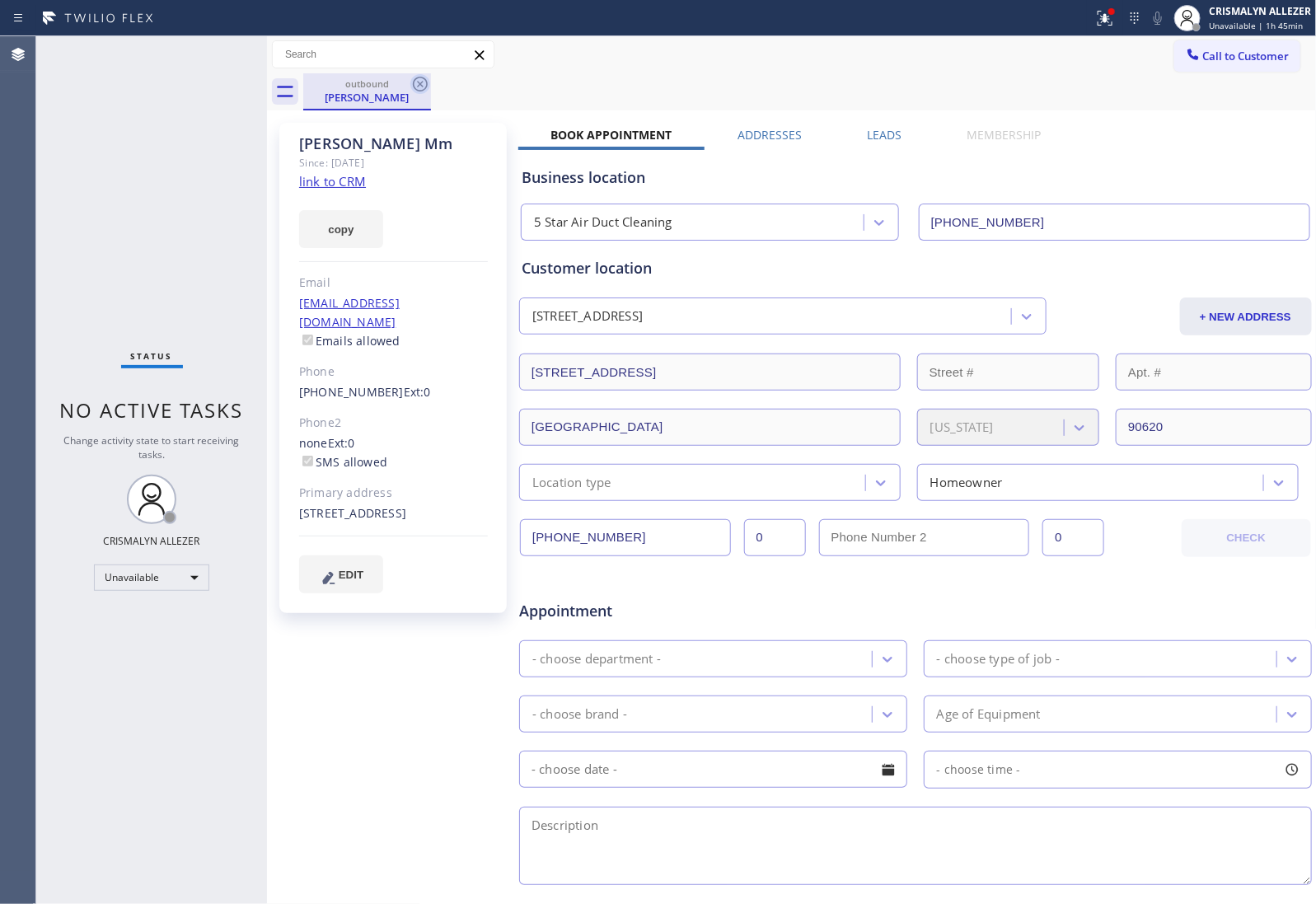
click at [422, 82] on icon at bounding box center [421, 84] width 15 height 15
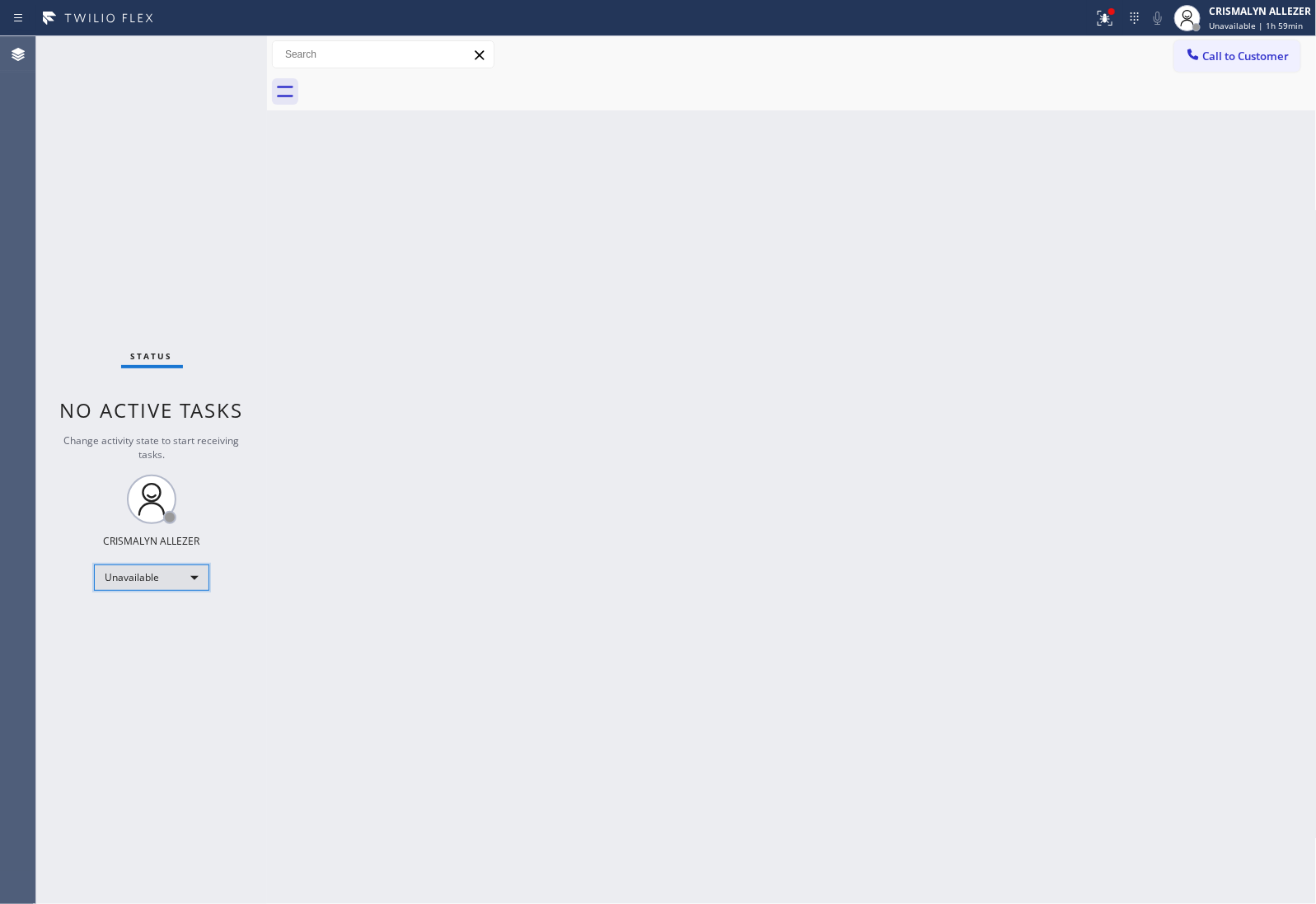
click at [192, 571] on div "Unavailable" at bounding box center [152, 578] width 115 height 27
click at [144, 661] on li "Break" at bounding box center [151, 661] width 113 height 20
click at [191, 577] on div "Break" at bounding box center [152, 578] width 115 height 27
click at [163, 641] on li "Unavailable" at bounding box center [151, 641] width 113 height 20
